Goal: Information Seeking & Learning: Learn about a topic

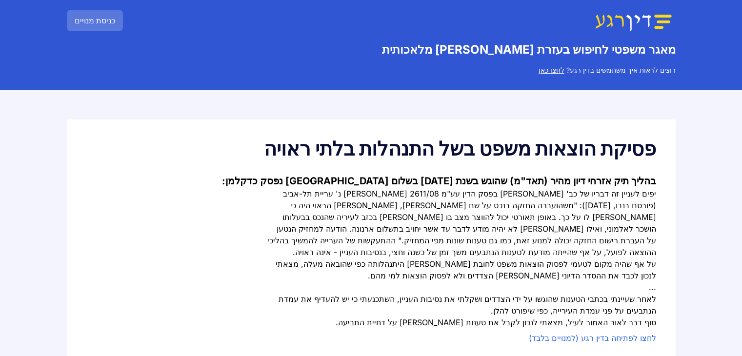
click at [590, 207] on div "יפים לעניין זה דבריו של כב' [PERSON_NAME] בפסק הדין עע"מ 2611/08 [PERSON_NAME] …" at bounding box center [461, 223] width 390 height 70
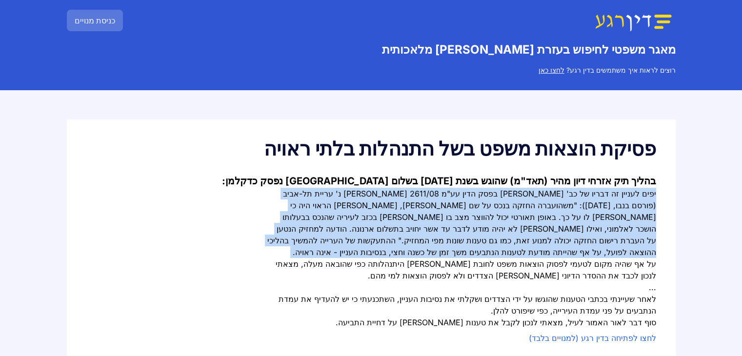
click at [590, 207] on div "יפים לעניין זה דבריו של כב' [PERSON_NAME] בפסק הדין עע"מ 2611/08 [PERSON_NAME] …" at bounding box center [461, 223] width 390 height 70
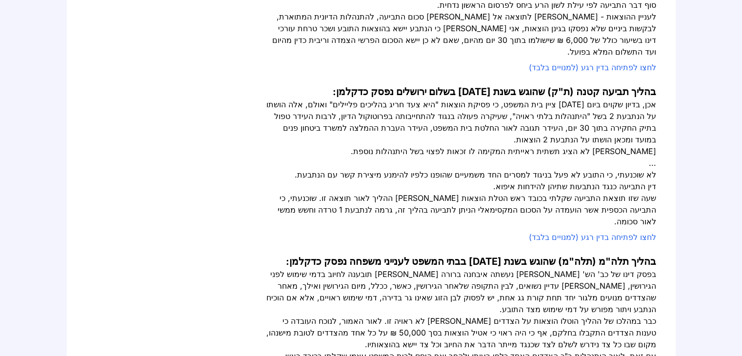
scroll to position [536, 0]
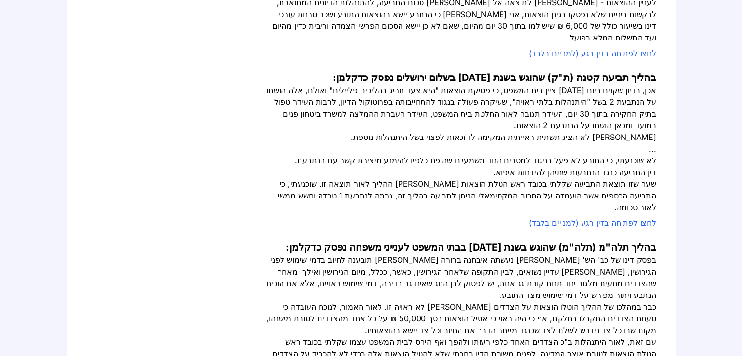
click at [601, 254] on div "בפסק דינו של כב' הש' [PERSON_NAME] נעשתה איבחנה ברורה [PERSON_NAME] תובענה לחיו…" at bounding box center [461, 277] width 390 height 47
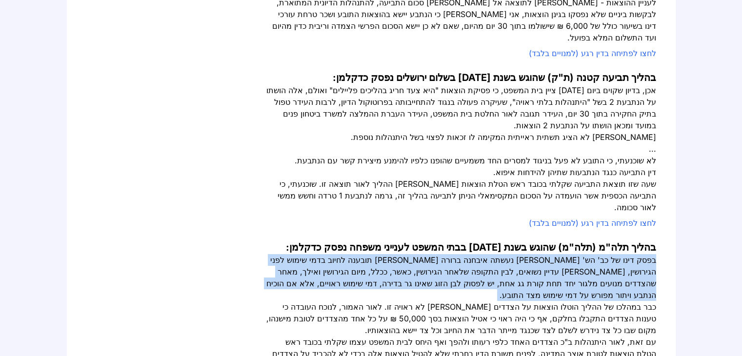
click at [601, 254] on div "בפסק דינו של כב' הש' [PERSON_NAME] נעשתה איבחנה ברורה [PERSON_NAME] תובענה לחיו…" at bounding box center [461, 277] width 390 height 47
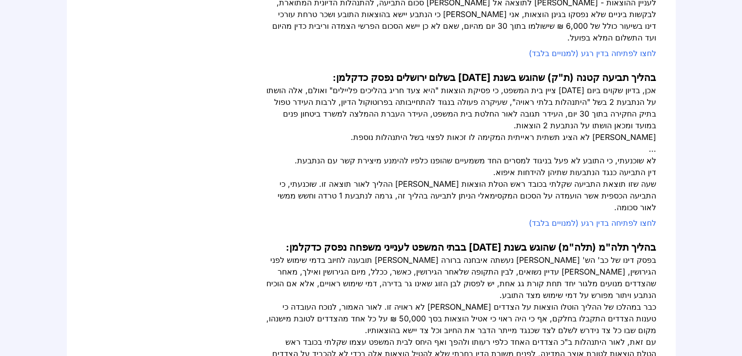
click at [656, 301] on div "כבר במהלכו של ההליך הוטלו הוצאות על הצדדים [PERSON_NAME] לא ראויה זו. לאור האמו…" at bounding box center [461, 318] width 390 height 35
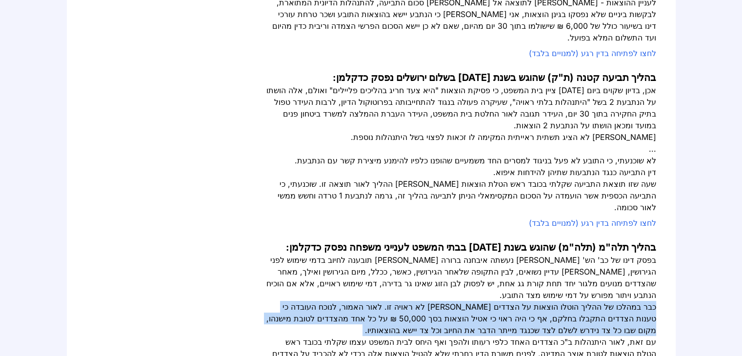
click at [656, 301] on div "כבר במהלכו של ההליך הוטלו הוצאות על הצדדים [PERSON_NAME] לא ראויה זו. לאור האמו…" at bounding box center [461, 318] width 390 height 35
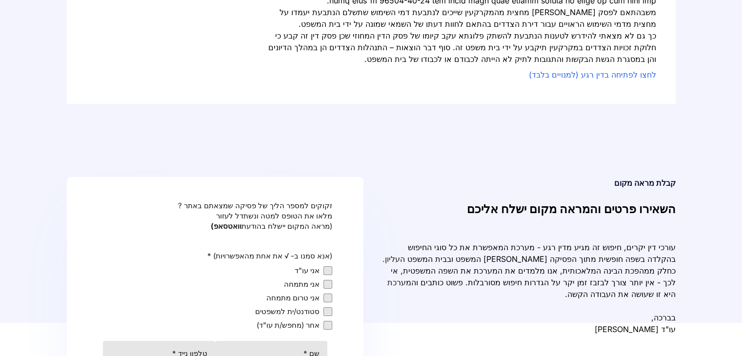
scroll to position [1170, 0]
